Goal: Find specific page/section: Find specific page/section

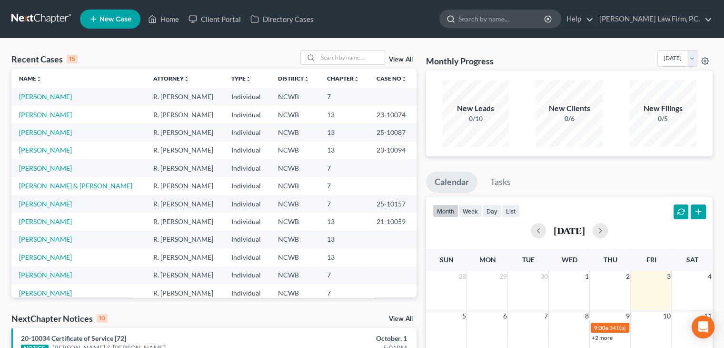
click at [511, 15] on input "search" at bounding box center [502, 19] width 87 height 18
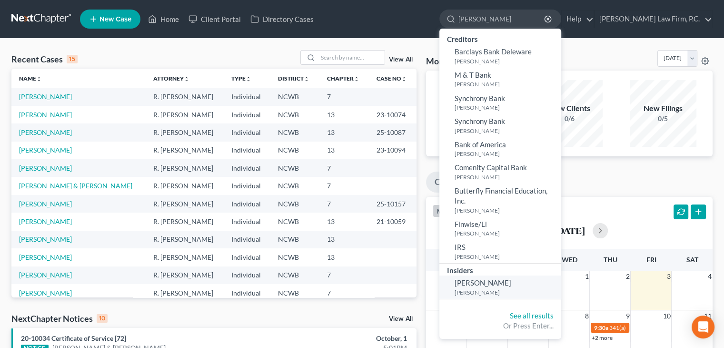
type input "barch"
click at [497, 285] on span "Kevin Barchuk" at bounding box center [483, 282] width 57 height 9
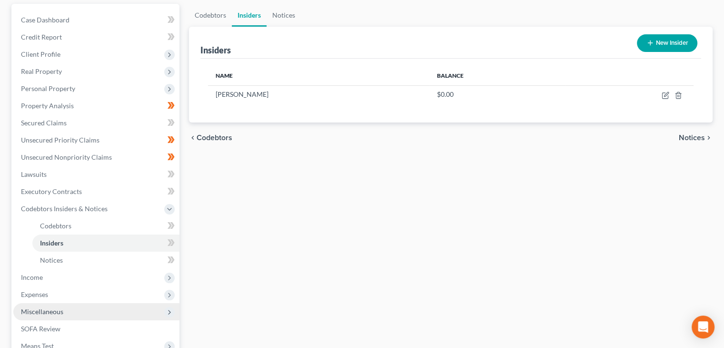
scroll to position [190, 0]
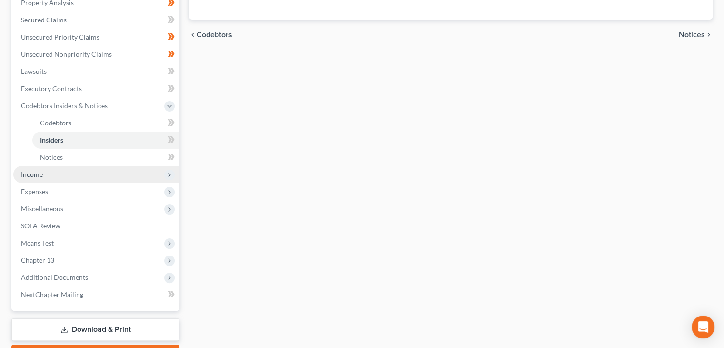
click at [64, 178] on span "Income" at bounding box center [96, 174] width 166 height 17
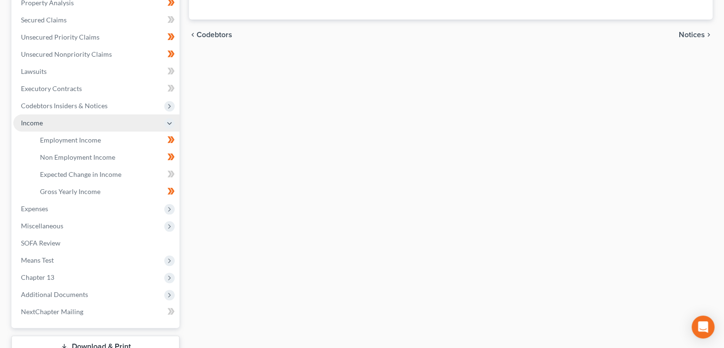
click at [65, 124] on span "Income" at bounding box center [96, 122] width 166 height 17
